Goal: Information Seeking & Learning: Check status

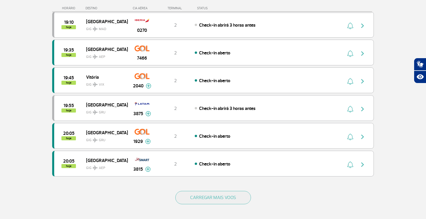
scroll to position [479, 0]
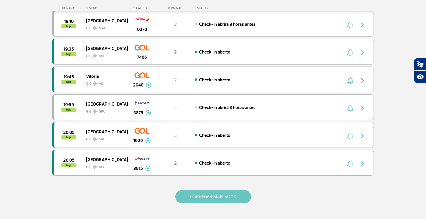
click at [223, 195] on button "CARREGAR MAIS VOOS" at bounding box center [213, 196] width 76 height 13
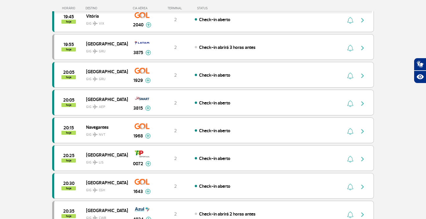
scroll to position [548, 0]
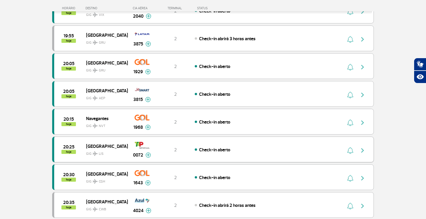
click at [147, 155] on img at bounding box center [148, 155] width 6 height 5
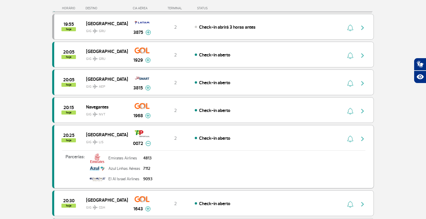
scroll to position [564, 0]
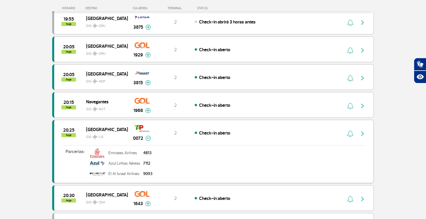
click at [252, 138] on div "20:25 hoje Lisboa GIG LIS 0072 2 Check-in aberto Parcerias: Emirates Airlines 4…" at bounding box center [213, 151] width 322 height 63
click at [363, 134] on img "button" at bounding box center [362, 133] width 7 height 7
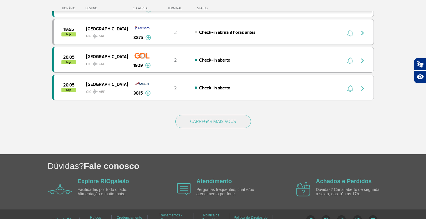
scroll to position [562, 0]
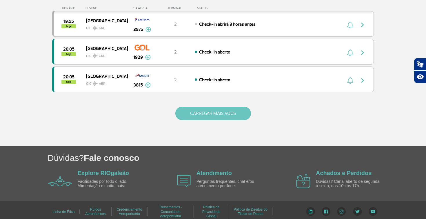
click at [214, 112] on button "CARREGAR MAIS VOOS" at bounding box center [213, 113] width 76 height 13
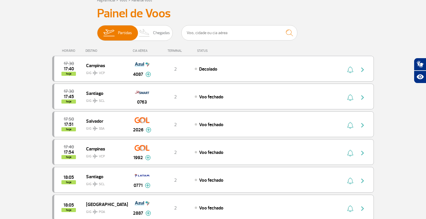
scroll to position [39, 0]
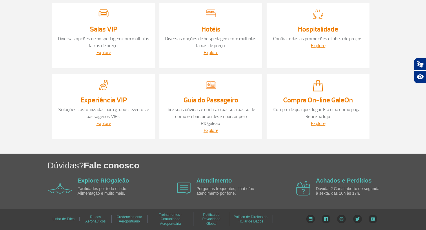
scroll to position [148, 0]
